Goal: Task Accomplishment & Management: Complete application form

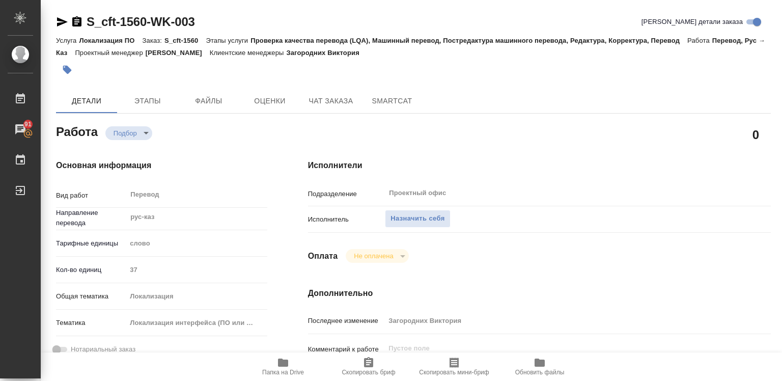
type textarea "x"
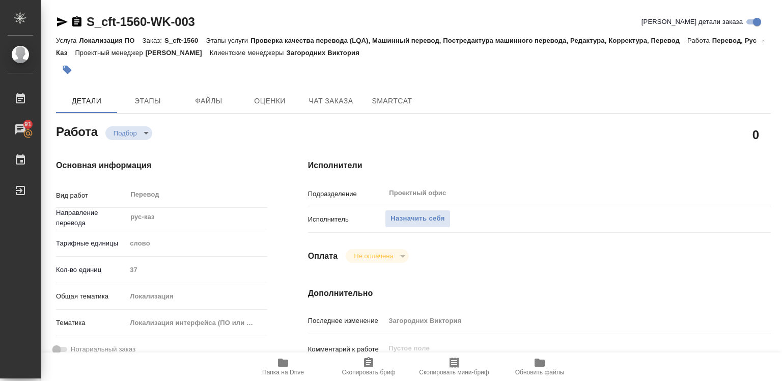
type textarea "x"
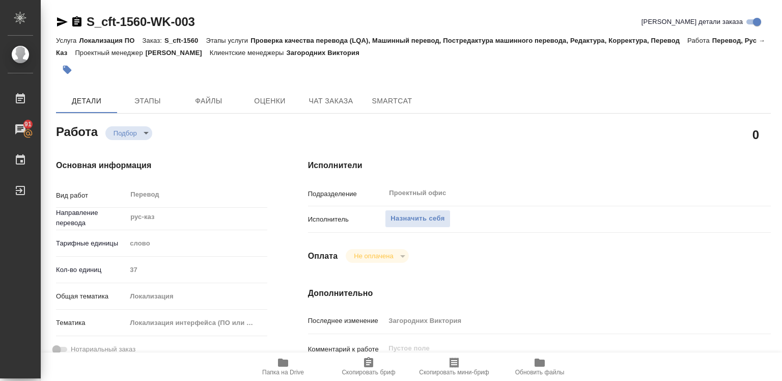
type textarea "x"
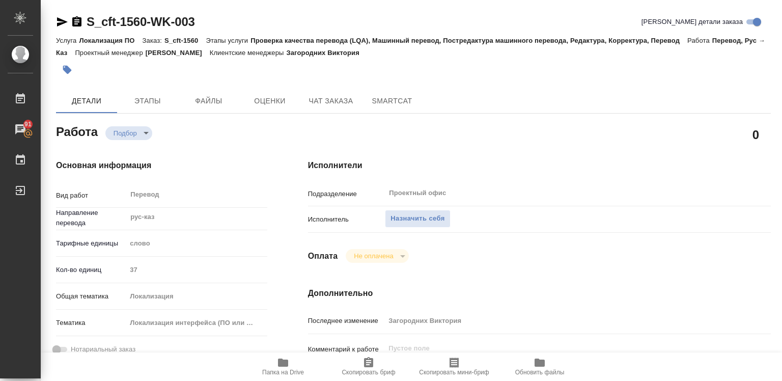
type input "recruiting"
type textarea "Перевод"
type textarea "x"
type input "рус-каз"
type input "5a8b1489cc6b4906c91bfd90"
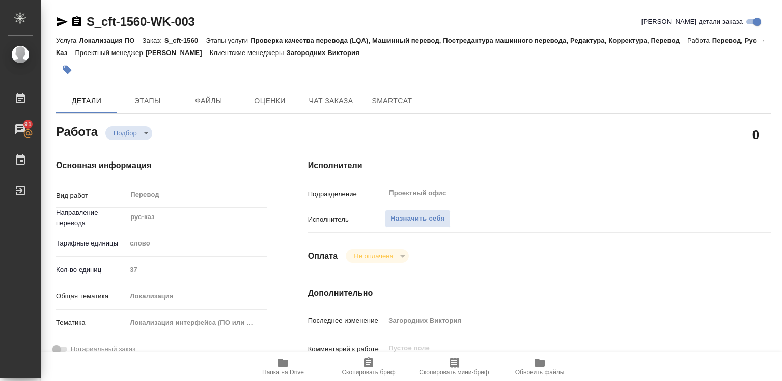
type input "37"
type input "local"
type input "5a8b8b956a9677013d343e0d"
type input "[DATE] 12:01"
type input "[DATE] 16:00"
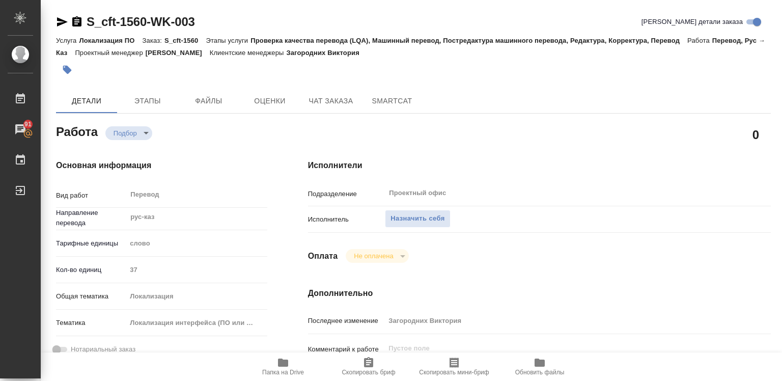
type input "[DATE] 19:00"
type input "Проектный офис"
type input "notPayed"
type input "Загородних Виктория"
type textarea "x"
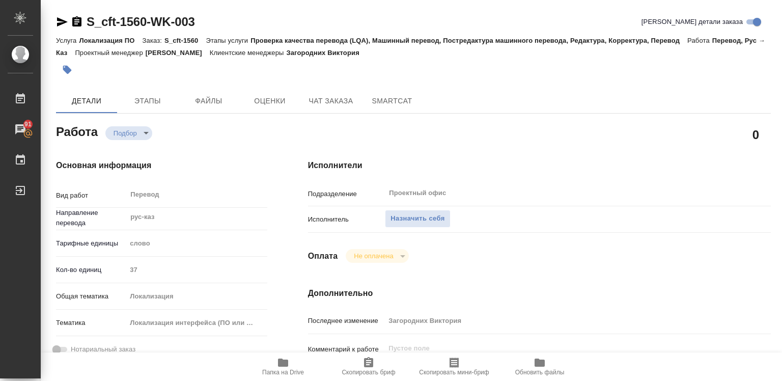
type textarea "/Clients/cft/Orders/S_cft-1560/Translated/S_cft-1560-WK-003"
type textarea "x"
type input "S_cft-1560"
type input "Локализация ПО"
type input "Проверка качества перевода (LQA), Машинный перевод, Постредактура машинного пер…"
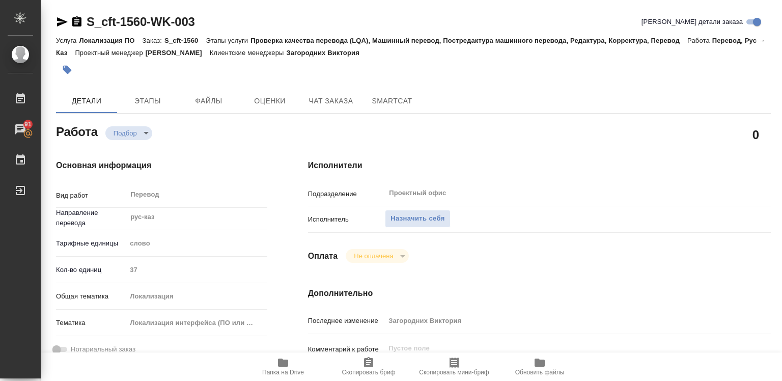
type input "Загородних Виктория"
type input "/Clients/cft/Orders/S_cft-1560"
type textarea "x"
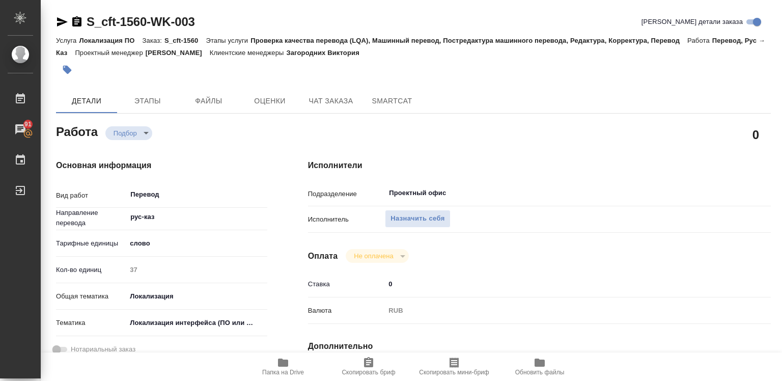
type textarea "x"
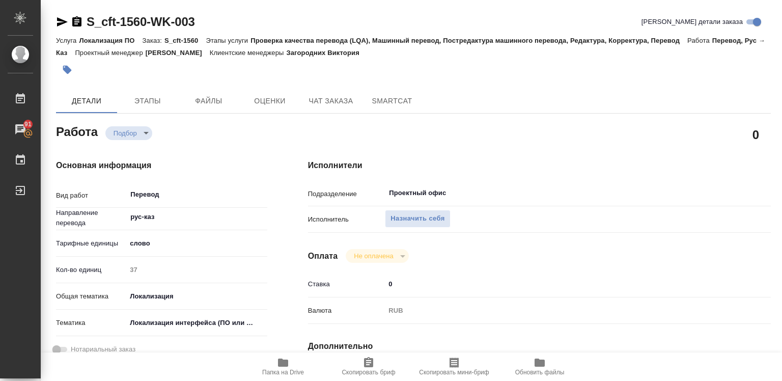
type textarea "x"
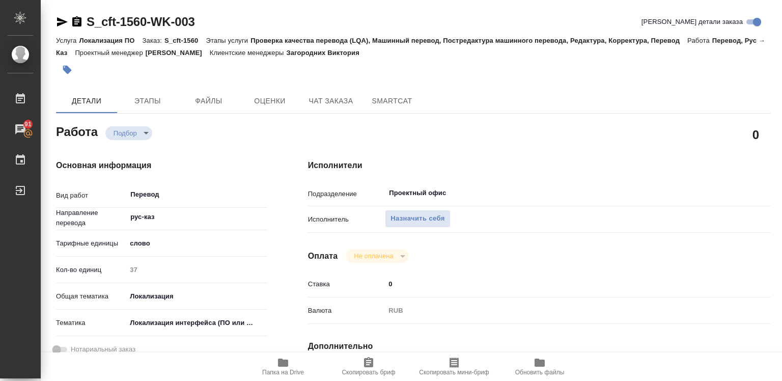
type textarea "x"
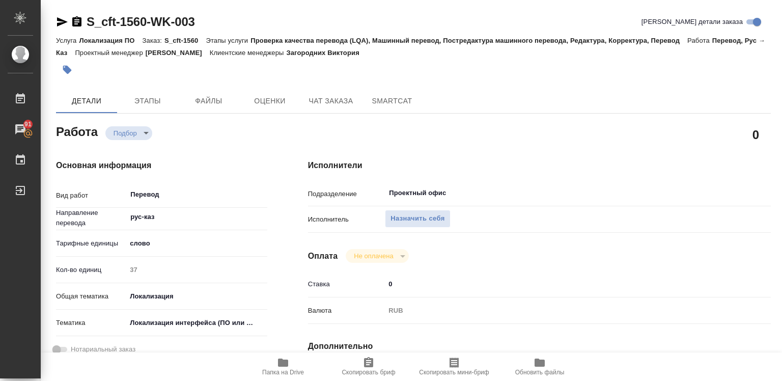
type textarea "x"
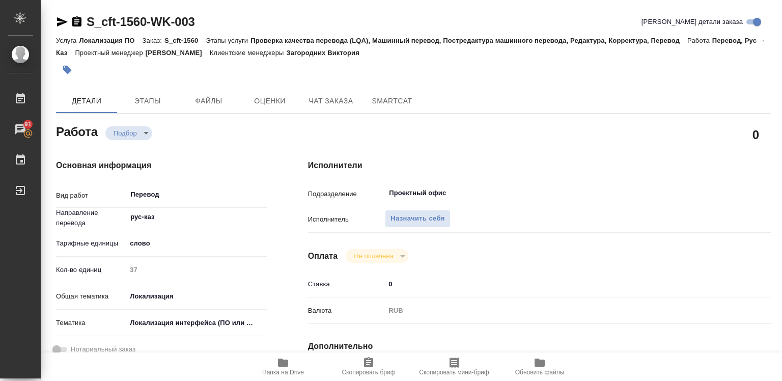
type textarea "x"
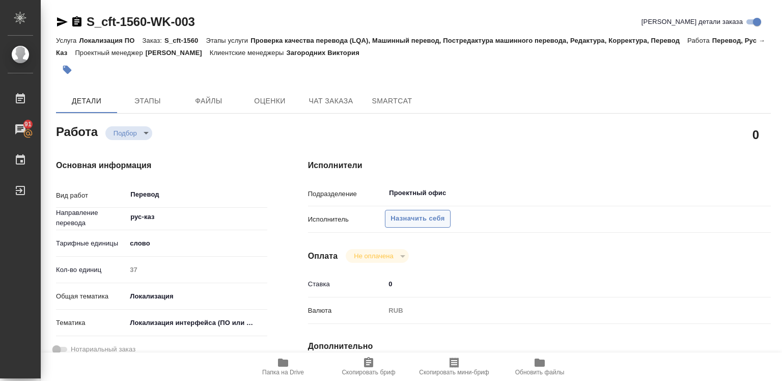
click at [438, 222] on span "Назначить себя" at bounding box center [418, 219] width 54 height 12
type textarea "x"
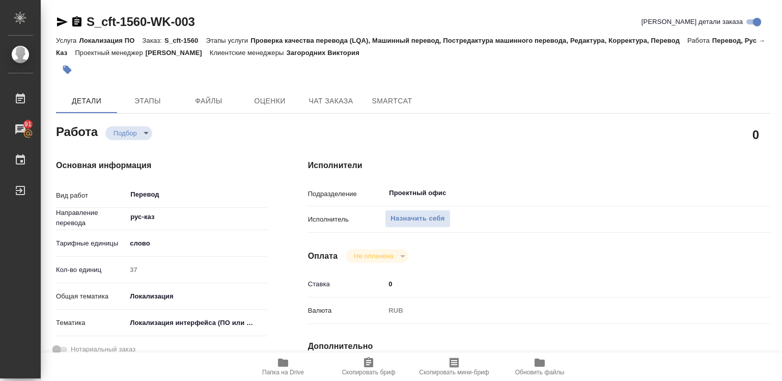
type textarea "x"
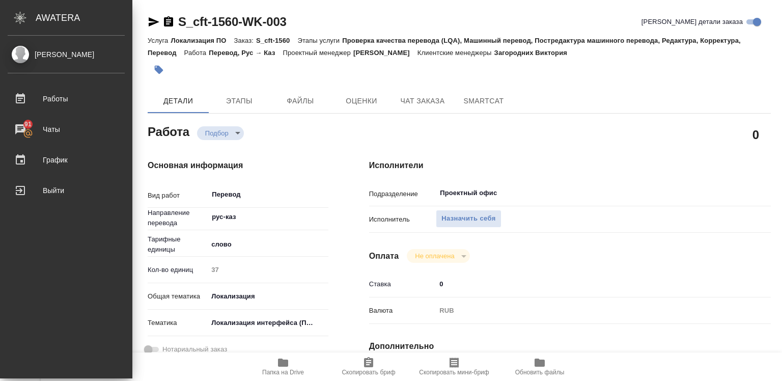
type textarea "x"
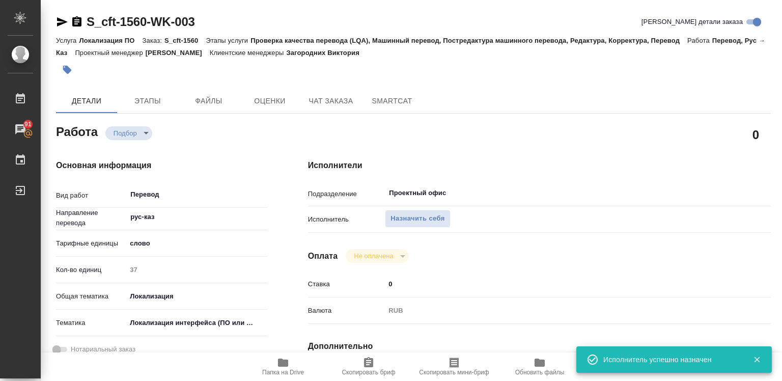
type textarea "x"
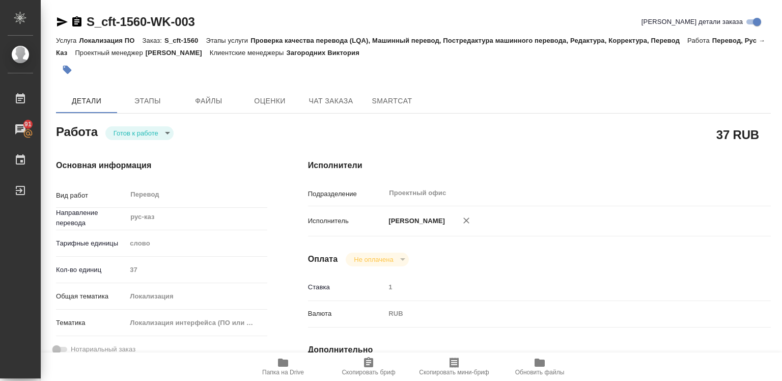
type textarea "x"
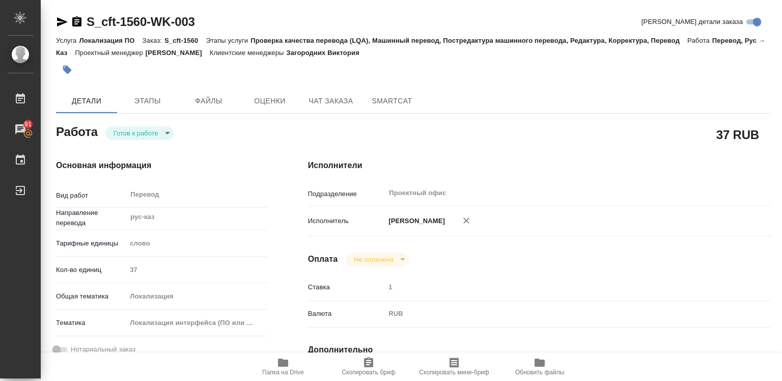
type textarea "x"
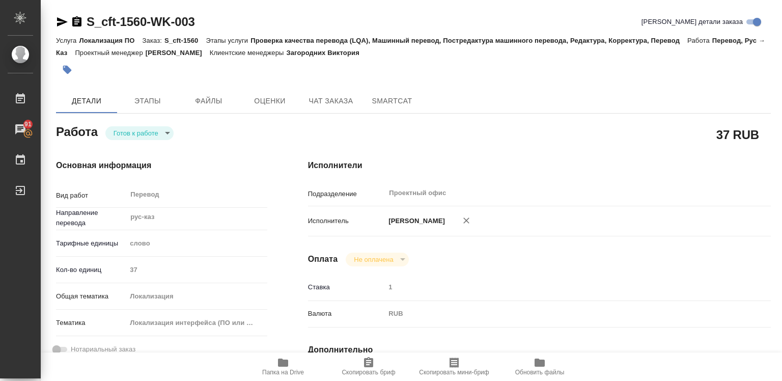
type textarea "x"
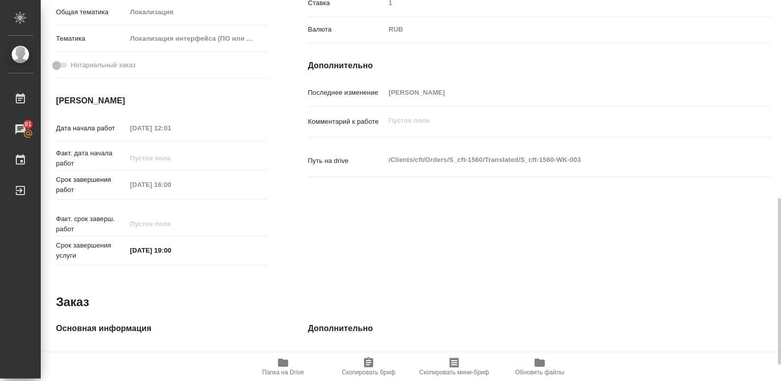
type textarea "x"
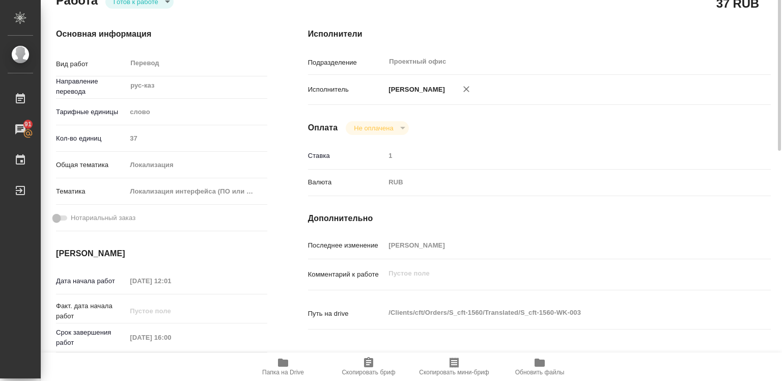
scroll to position [30, 0]
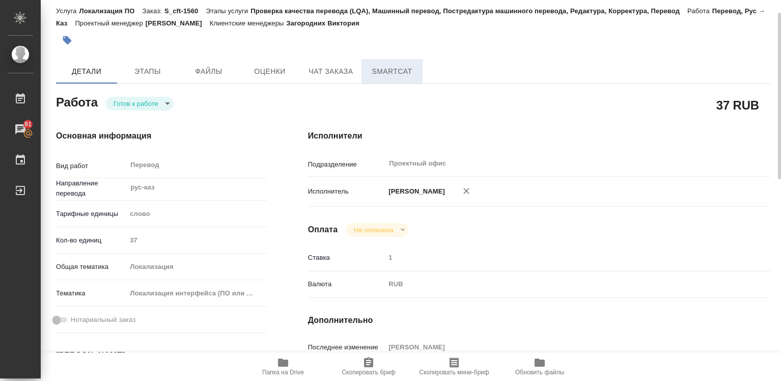
click at [379, 71] on span "SmartCat" at bounding box center [392, 71] width 49 height 13
type textarea "x"
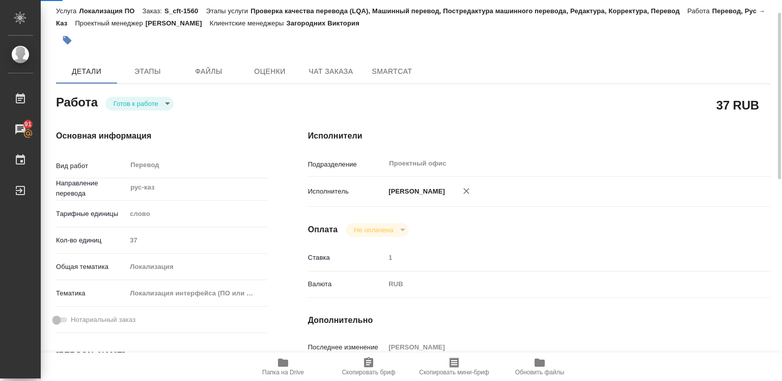
type textarea "x"
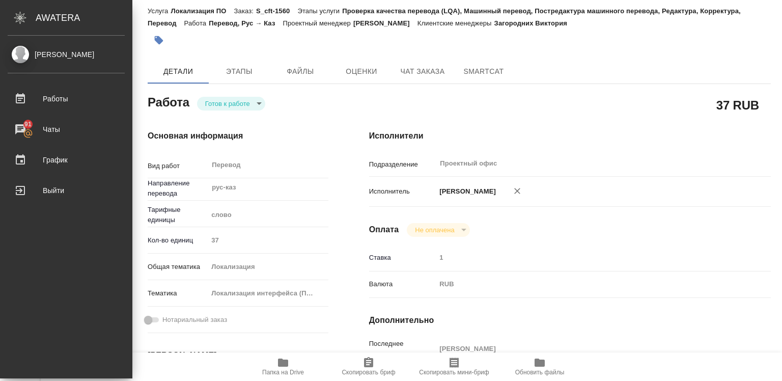
type textarea "x"
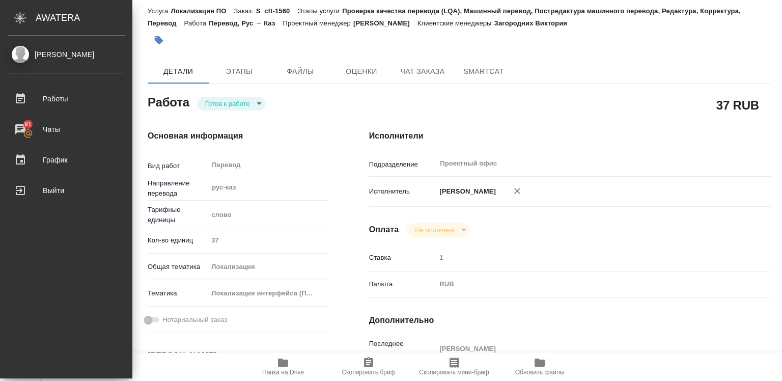
type textarea "x"
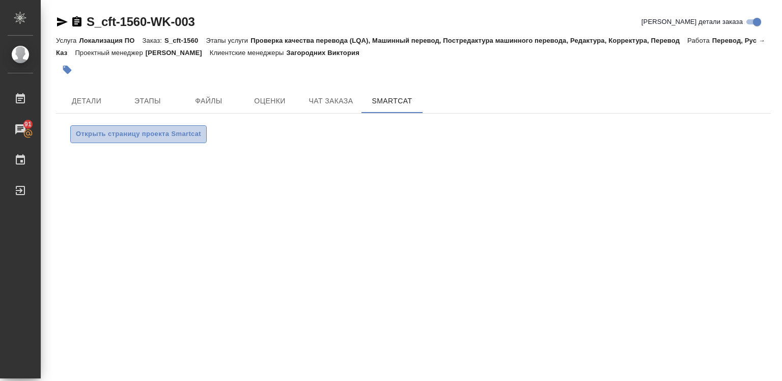
click at [137, 136] on span "Открыть страницу проекта Smartcat" at bounding box center [138, 134] width 125 height 12
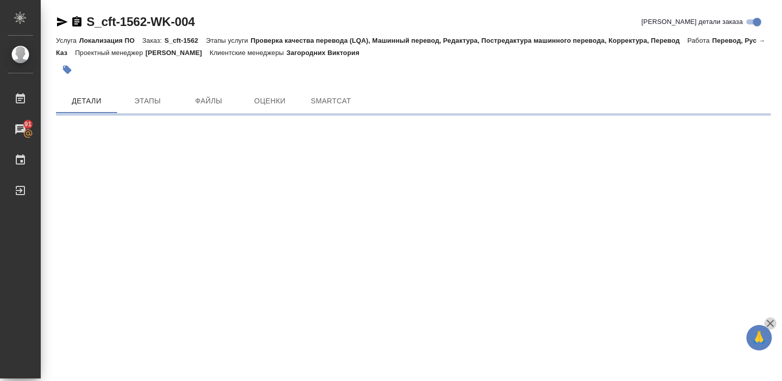
click at [771, 322] on icon "button" at bounding box center [771, 323] width 12 height 12
click at [771, 322] on div ".cls-1 fill:#fff; AWATERA Diussembayeva Raihan Работы 91 Чаты График Выйти S_cf…" at bounding box center [391, 190] width 782 height 381
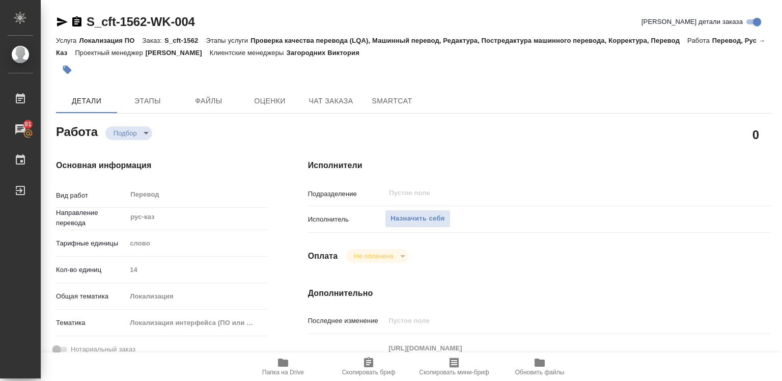
type textarea "x"
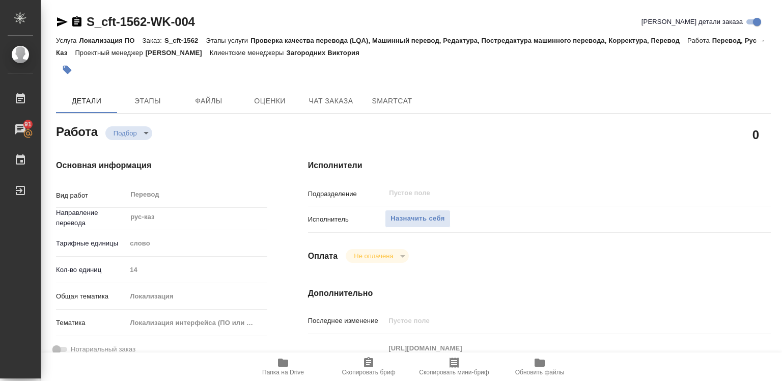
type textarea "x"
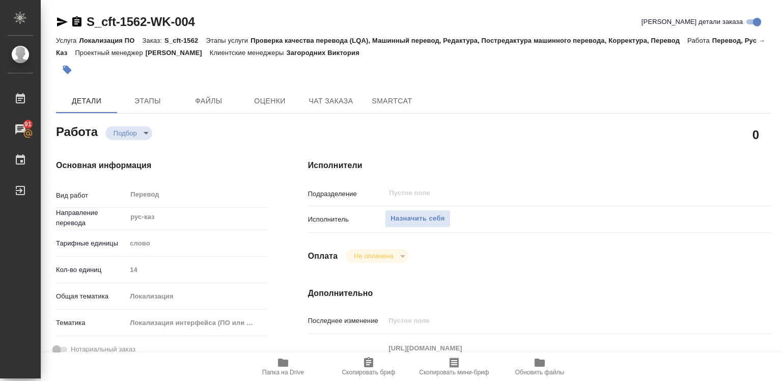
type textarea "x"
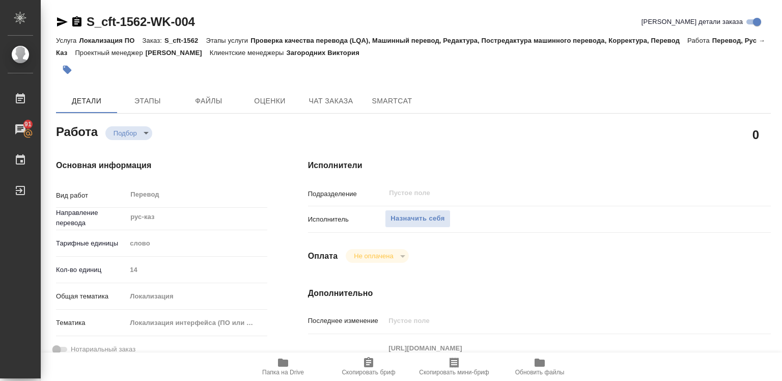
type textarea "x"
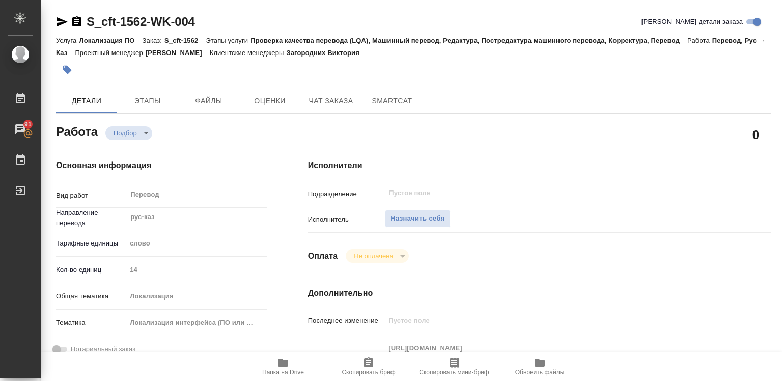
type textarea "x"
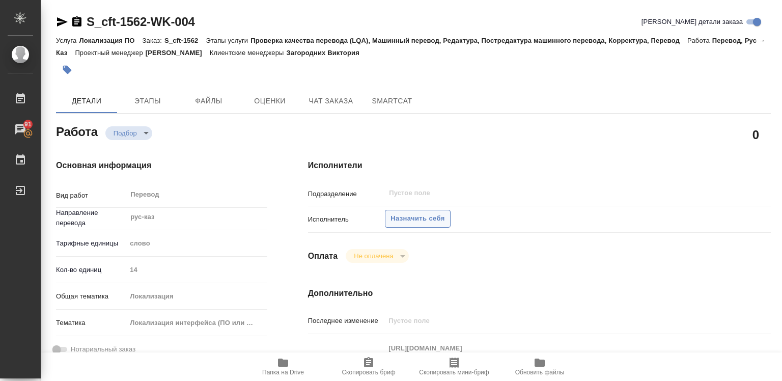
click at [424, 216] on span "Назначить себя" at bounding box center [418, 219] width 54 height 12
type textarea "x"
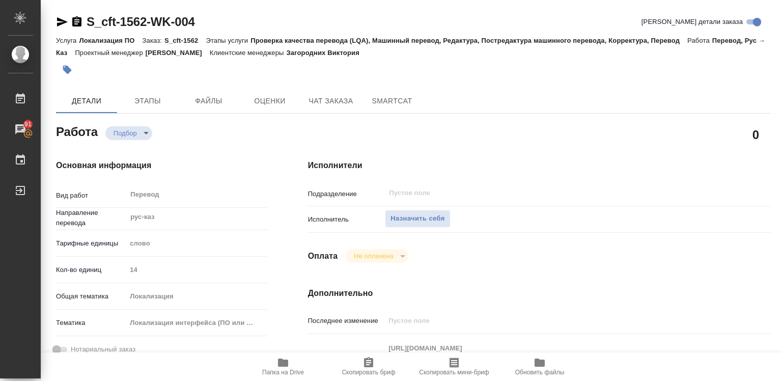
type textarea "x"
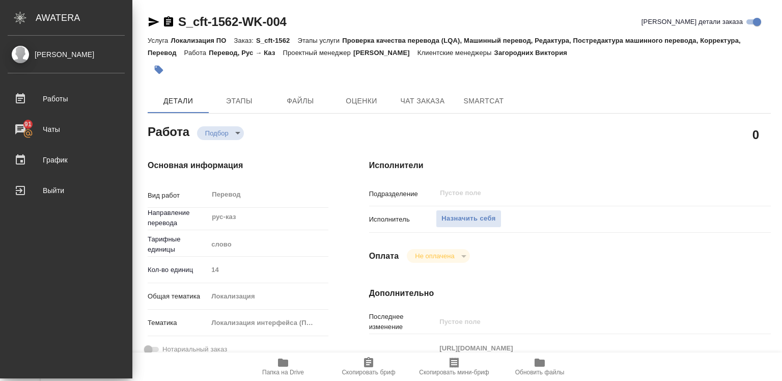
type textarea "x"
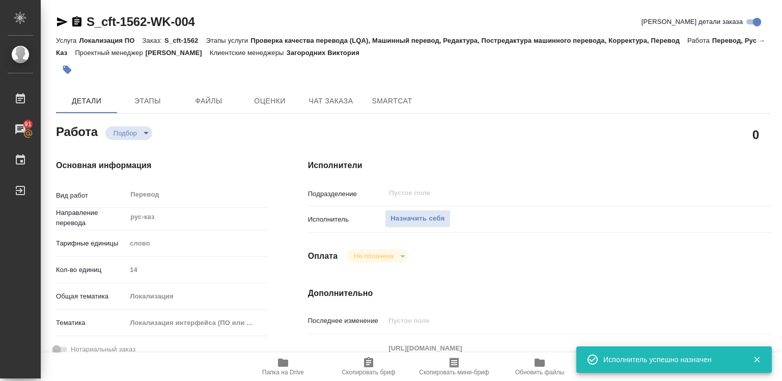
click at [756, 358] on icon "button" at bounding box center [757, 360] width 6 height 6
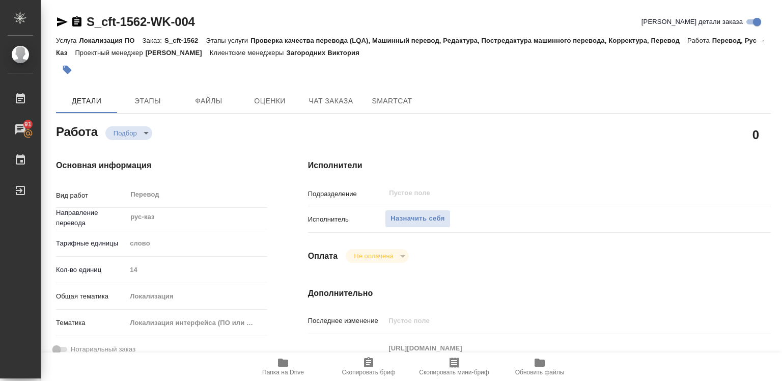
scroll to position [102, 0]
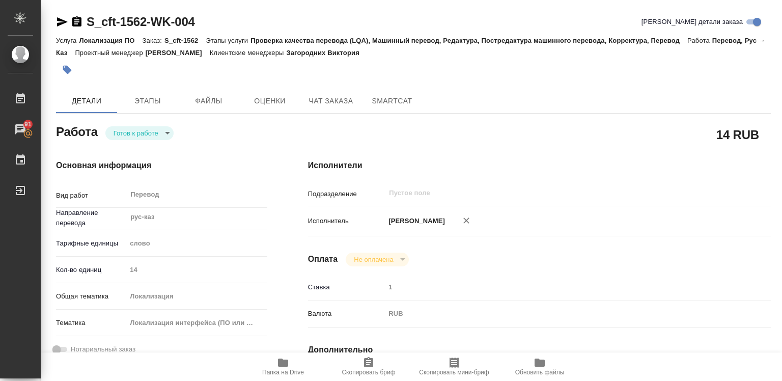
type textarea "x"
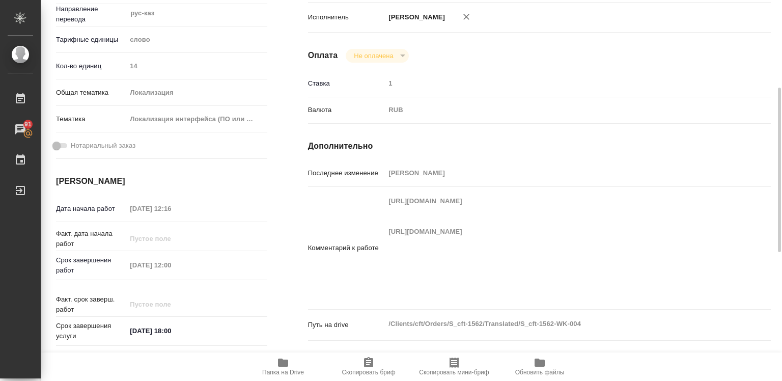
scroll to position [255, 0]
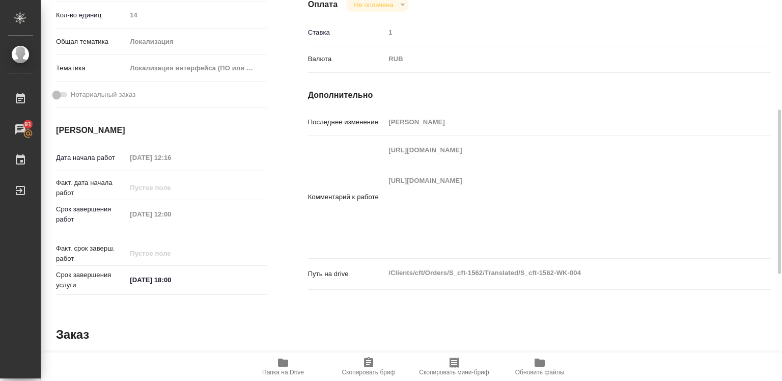
type textarea "x"
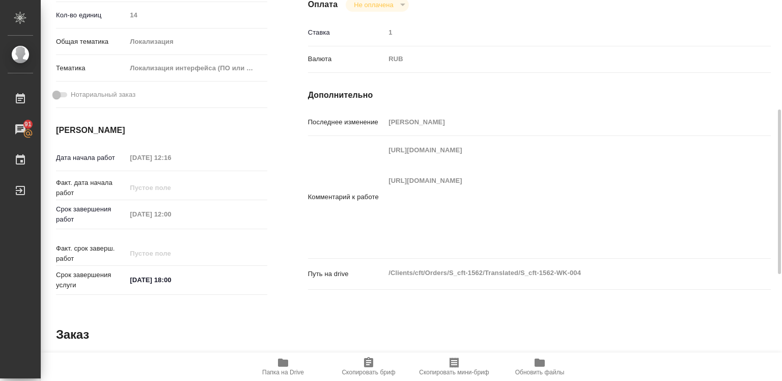
type textarea "x"
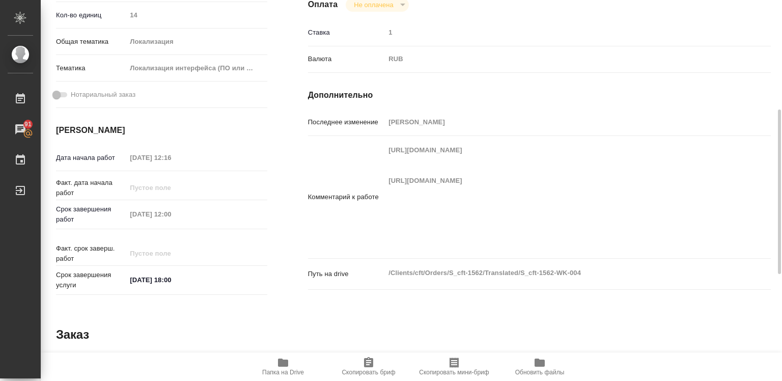
type textarea "x"
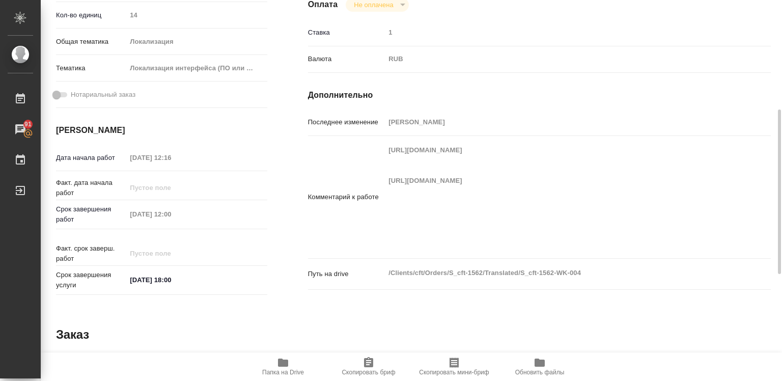
type textarea "x"
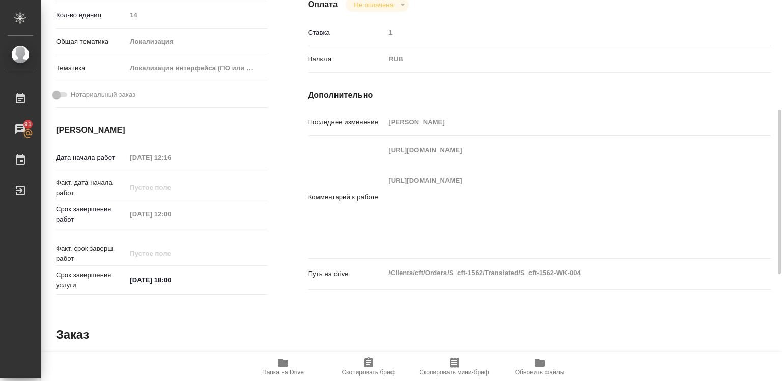
type input "readyForWork"
type textarea "Перевод"
type textarea "x"
type input "рус-каз"
type input "5a8b1489cc6b4906c91bfd90"
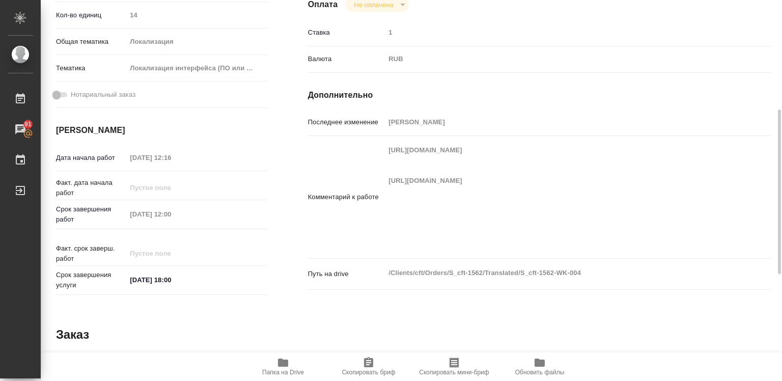
type input "14"
type input "local"
type input "5a8b8b956a9677013d343e0d"
type input "29.08.2025 12:16"
type input "01.09.2025 12:00"
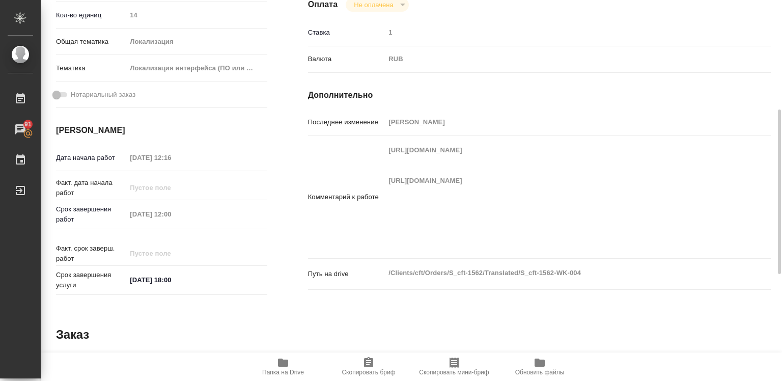
type input "01.09.2025 18:00"
type input "notPayed"
type input "1"
type input "RUB"
type input "Дюсембаева Райхан"
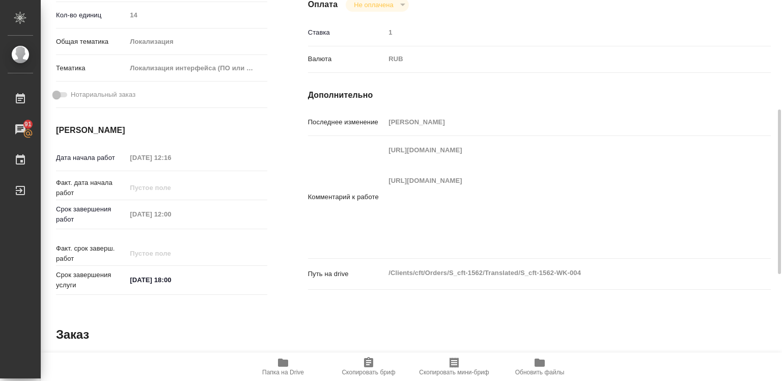
type textarea "https://smartcat.com/editor?v=2&selectedStage=1&backUrl=%2Fprojects%2F83fbdc97-…"
type textarea "x"
type textarea "/Clients/cft/Orders/S_cft-1562/Translated/S_cft-1562-WK-004"
type textarea "x"
type input "S_cft-1562"
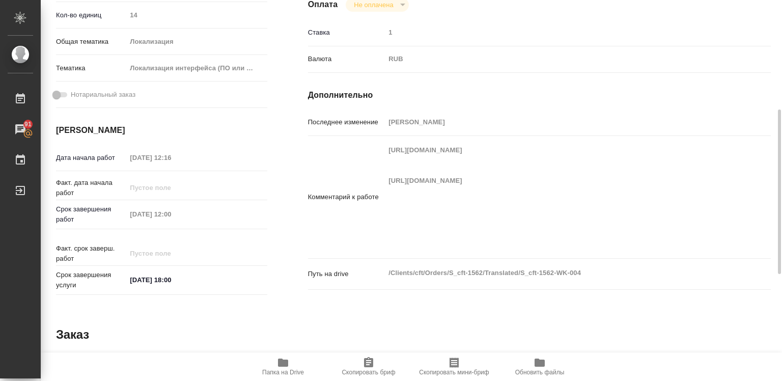
type input "Локализация ПО"
type input "Проверка качества перевода (LQA), Машинный перевод, Редактура, Постредактура ма…"
type input "Загородних Виктория"
type input "/Clients/cft/Orders/S_cft-1562"
type textarea "x"
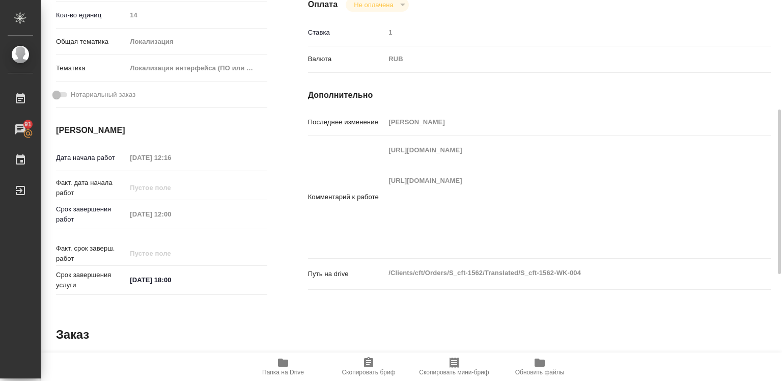
type textarea "Сержи Android: https://smartcat.com/projects/83fbdc97-7f3c-4db6-867b-8ebb96f778…"
type textarea "x"
drag, startPoint x: 385, startPoint y: 147, endPoint x: 629, endPoint y: 179, distance: 246.7
click at [629, 179] on div "Комментарий к работе https://smartcat.com/editor?v=2&selectedStage=1&backUrl=%2…" at bounding box center [539, 197] width 463 height 114
type textarea "x"
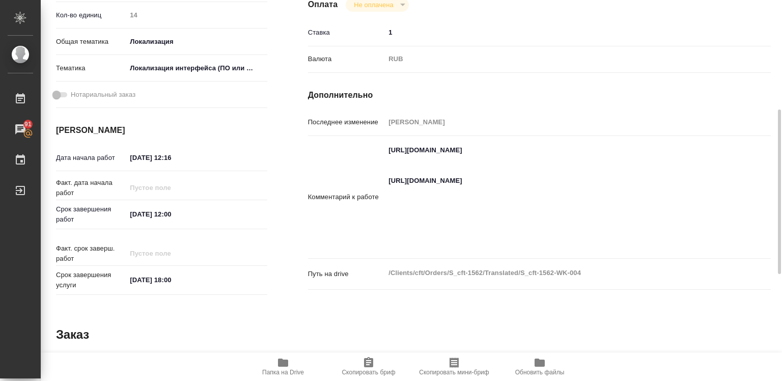
click at [451, 165] on textarea "https://smartcat.com/editor?v=2&selectedStage=1&backUrl=%2Fprojects%2F83fbdc97-…" at bounding box center [558, 196] width 347 height 109
type textarea "x"
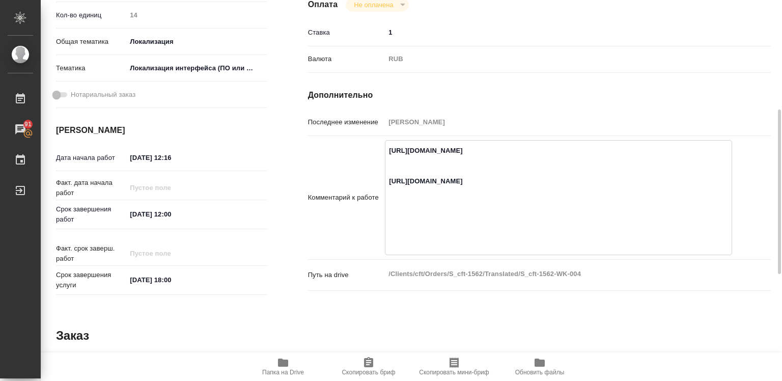
type textarea "x"
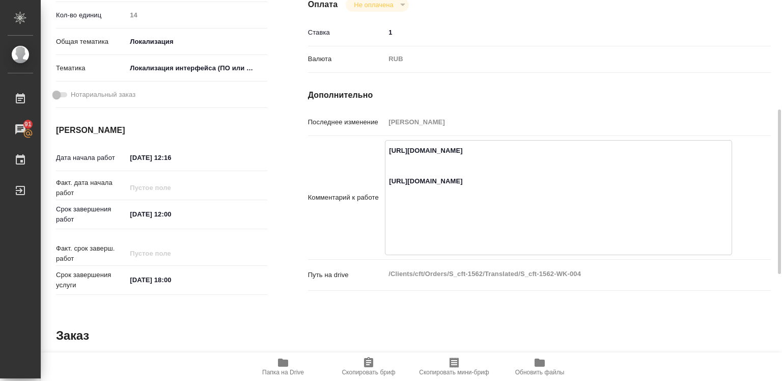
type textarea "x"
drag, startPoint x: 414, startPoint y: 192, endPoint x: 410, endPoint y: 187, distance: 5.4
click at [414, 192] on textarea "https://smartcat.com/editor?v=2&selectedStage=1&backUrl=%2Fprojects%2F83fbdc97-…" at bounding box center [559, 196] width 346 height 109
type textarea "x"
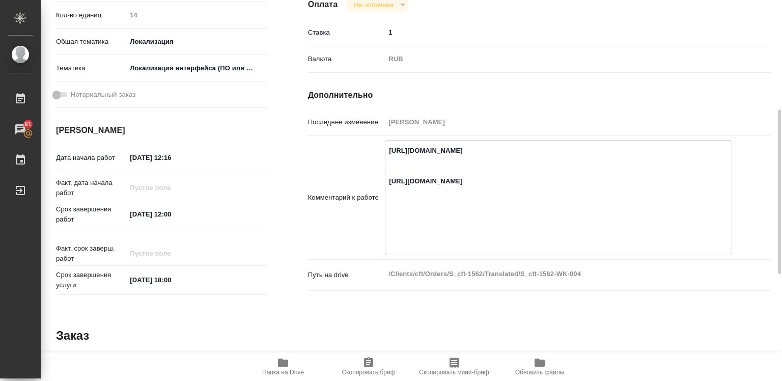
type textarea "x"
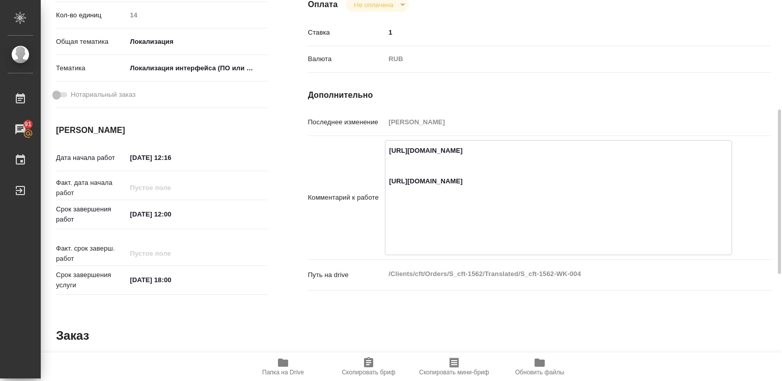
type textarea "x"
drag, startPoint x: 389, startPoint y: 151, endPoint x: 626, endPoint y: 182, distance: 238.4
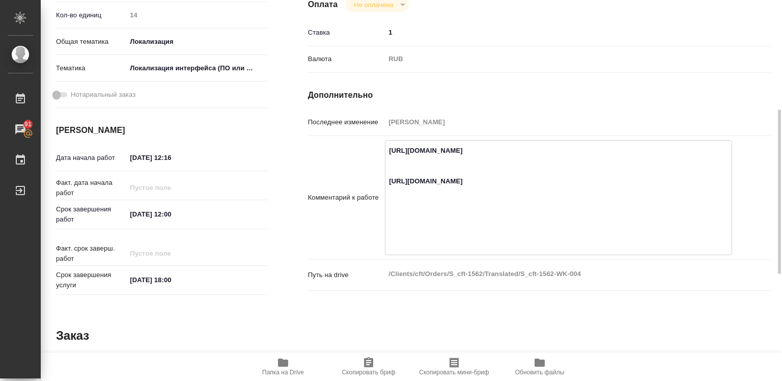
click at [626, 182] on textarea "https://smartcat.com/editor?v=2&selectedStage=1&backUrl=%2Fprojects%2F83fbdc97-…" at bounding box center [559, 196] width 346 height 109
drag, startPoint x: 389, startPoint y: 213, endPoint x: 628, endPoint y: 244, distance: 240.9
click at [628, 244] on textarea "https://smartcat.com/editor?v=2&selectedStage=1&backUrl=%2Fprojects%2F83fbdc97-…" at bounding box center [559, 196] width 346 height 109
type textarea "x"
